Goal: Task Accomplishment & Management: Manage account settings

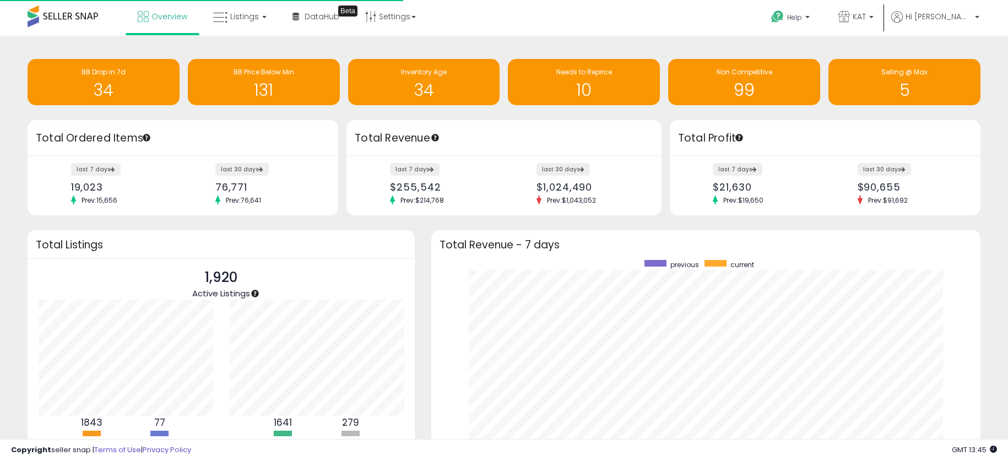
scroll to position [208, 526]
click at [253, 10] on link "Listings" at bounding box center [240, 16] width 70 height 33
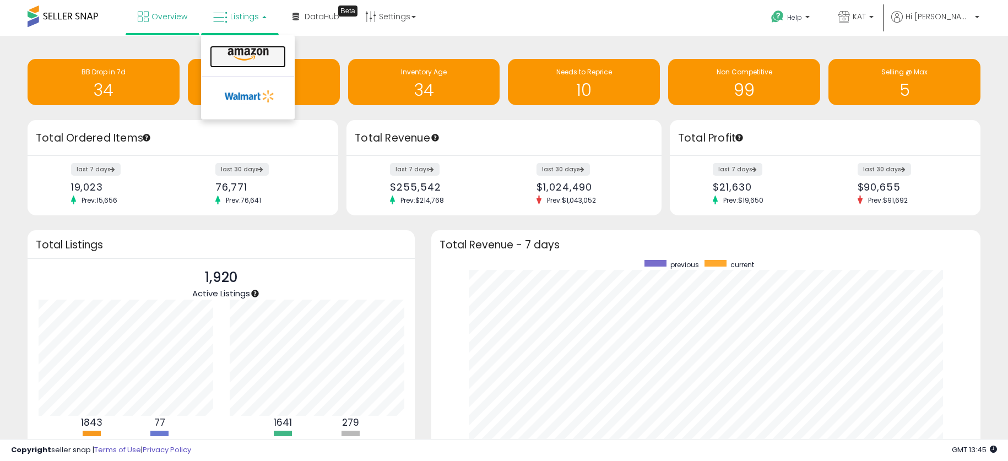
click at [268, 53] on icon at bounding box center [248, 54] width 48 height 14
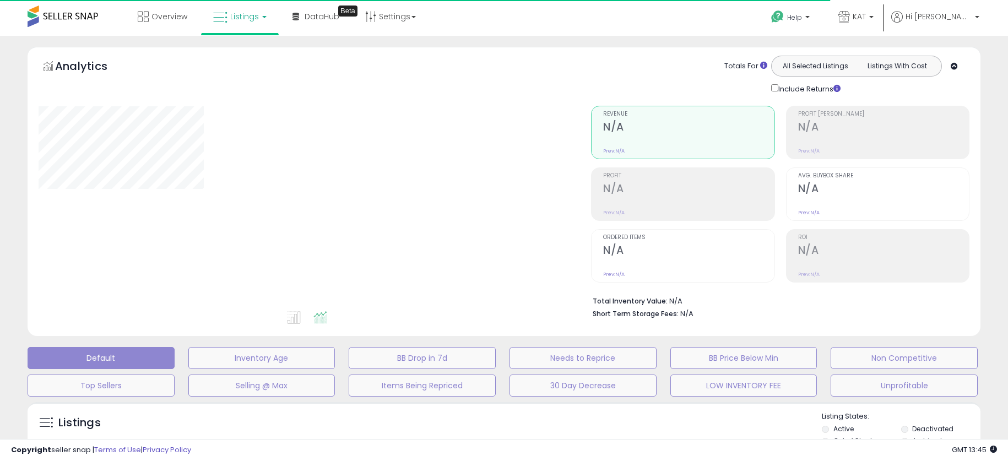
click at [186, 216] on div at bounding box center [307, 208] width 536 height 204
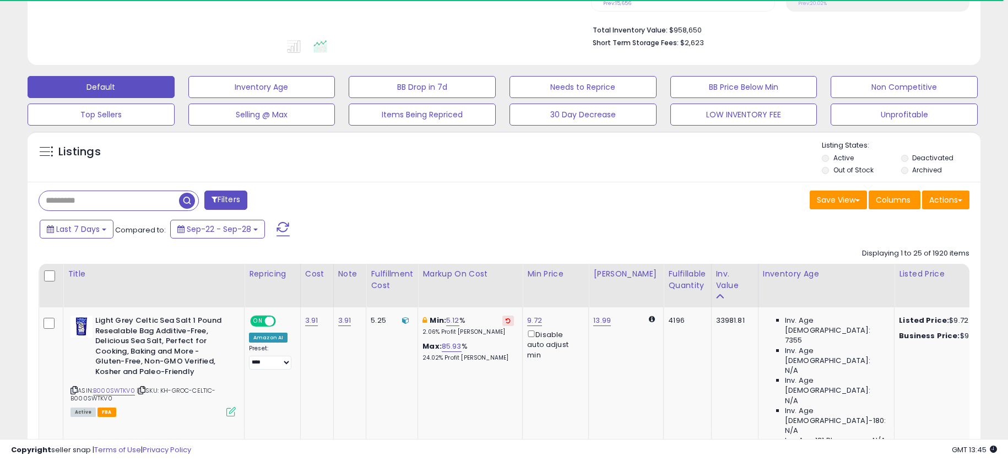
scroll to position [279, 0]
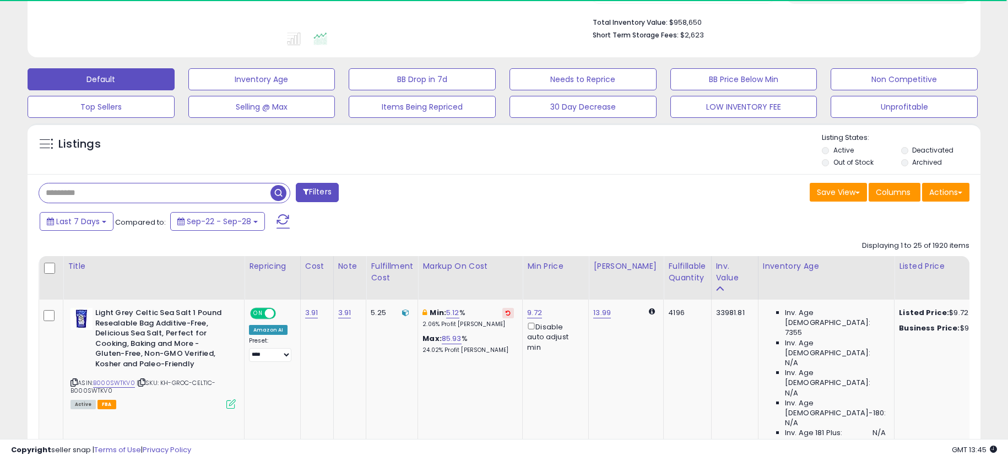
click at [157, 194] on input "text" at bounding box center [154, 192] width 231 height 19
paste input "**********"
type input "**********"
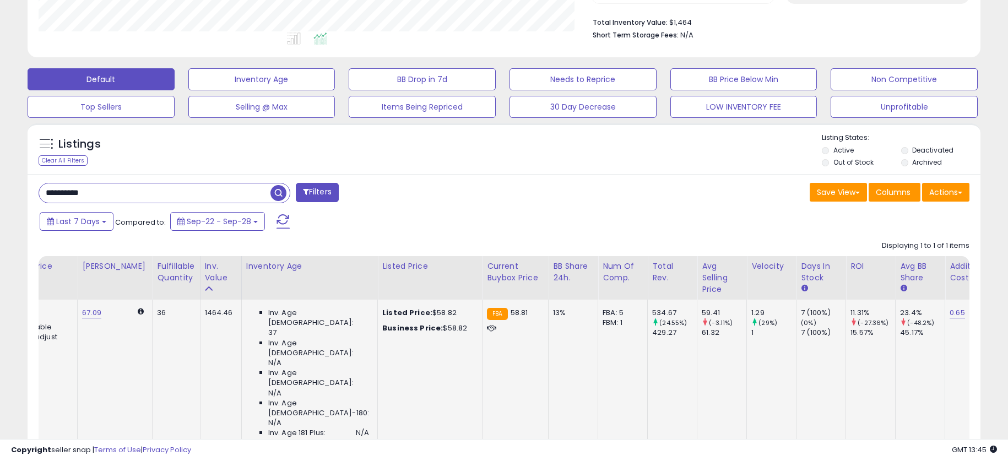
scroll to position [0, 497]
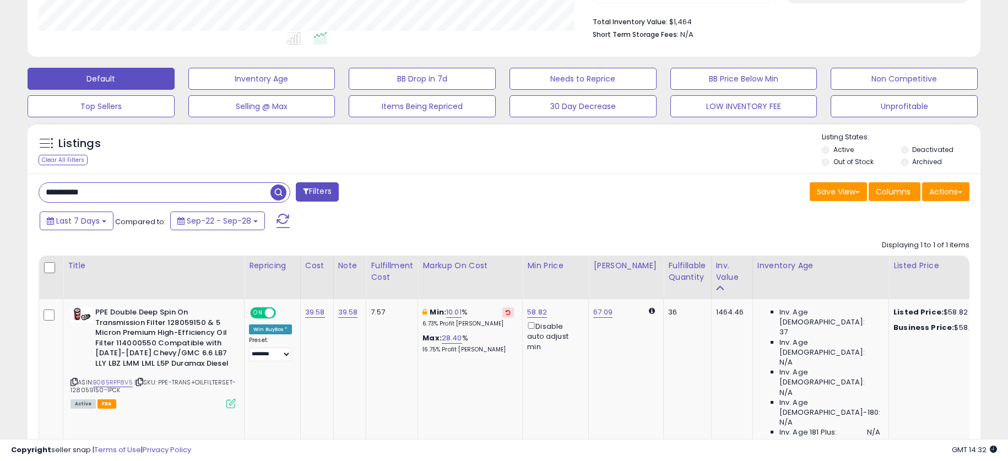
click at [26, 245] on div "Listings Clear All Filters" at bounding box center [503, 311] width 969 height 389
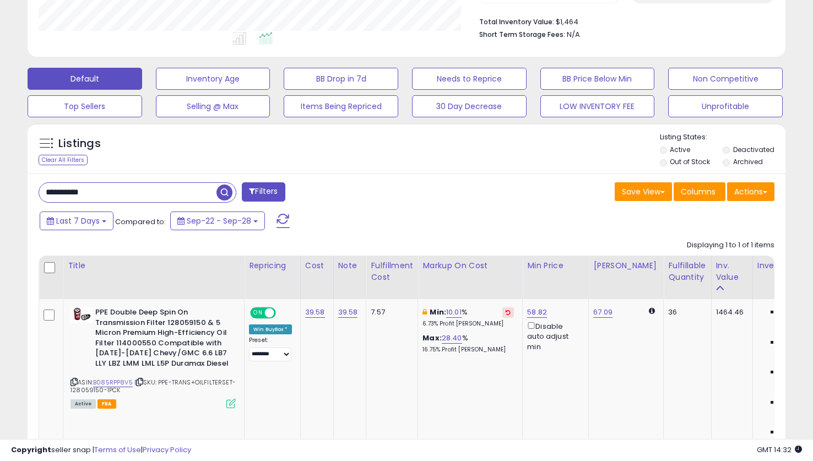
scroll to position [550452, 550239]
